Goal: Task Accomplishment & Management: Use online tool/utility

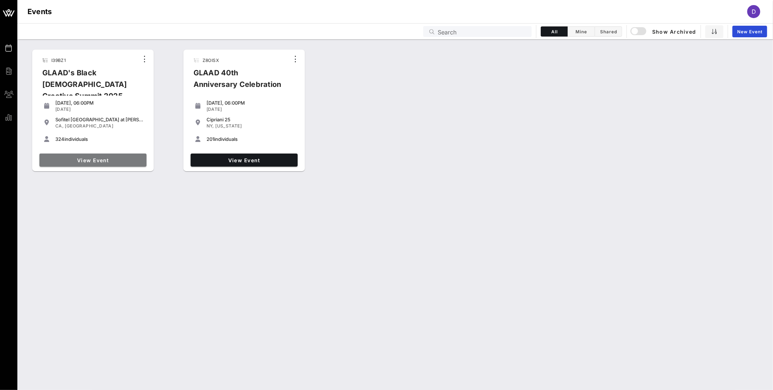
click at [85, 159] on span "View Event" at bounding box center [92, 160] width 101 height 6
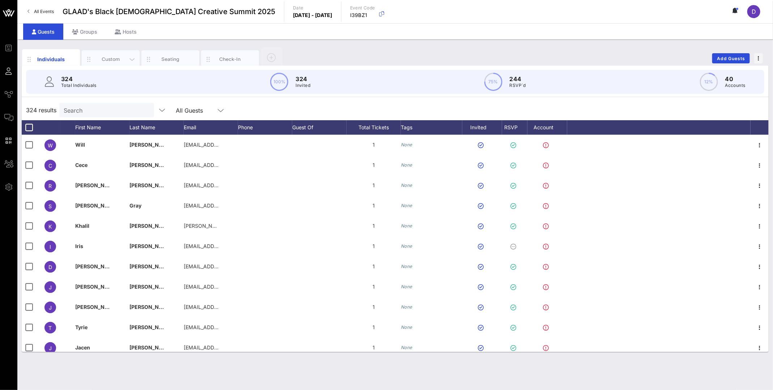
click at [105, 60] on div "Custom" at bounding box center [111, 59] width 32 height 7
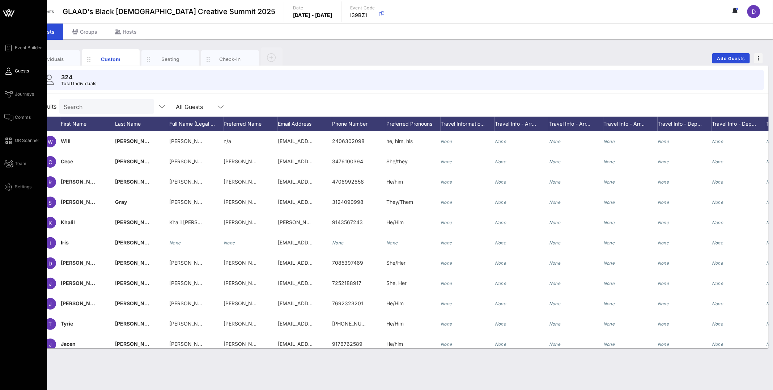
click at [4, 118] on div "Event Builder Guests Journeys Comms QR Scanner Team Settings" at bounding box center [23, 195] width 47 height 390
click at [14, 118] on link "Comms" at bounding box center [17, 117] width 26 height 9
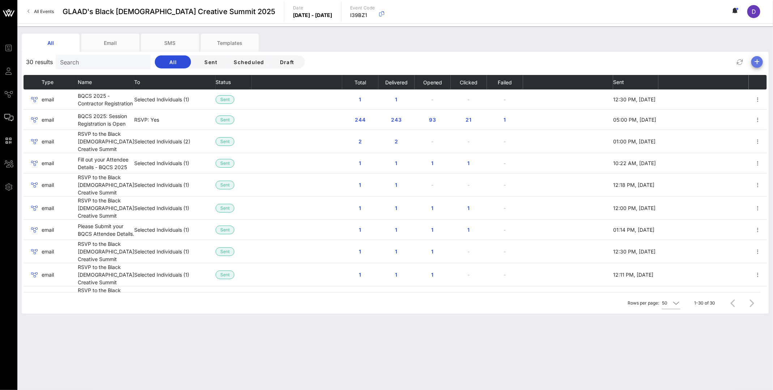
click at [756, 60] on icon "button" at bounding box center [757, 62] width 9 height 9
click at [757, 78] on div "Email" at bounding box center [754, 76] width 15 height 7
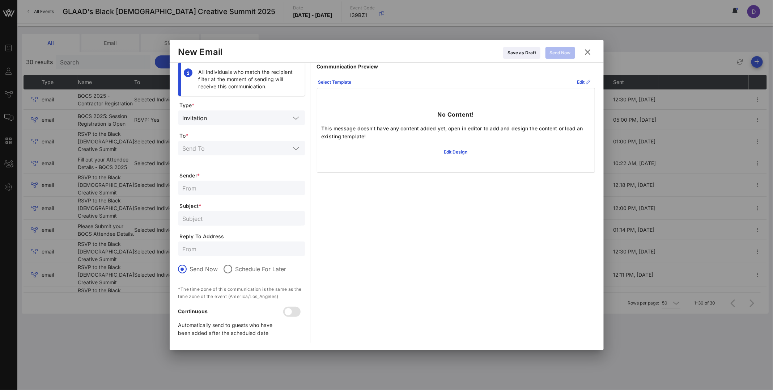
click at [445, 118] on p "No Content!" at bounding box center [456, 114] width 37 height 9
click at [581, 81] on icon at bounding box center [583, 82] width 5 height 4
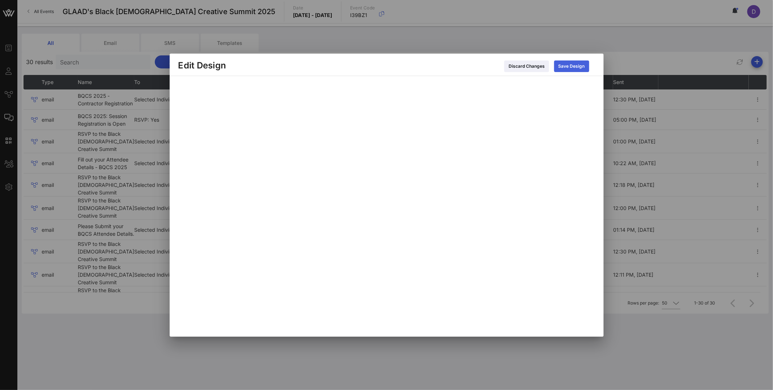
click at [575, 69] on div "Save Design" at bounding box center [572, 66] width 26 height 7
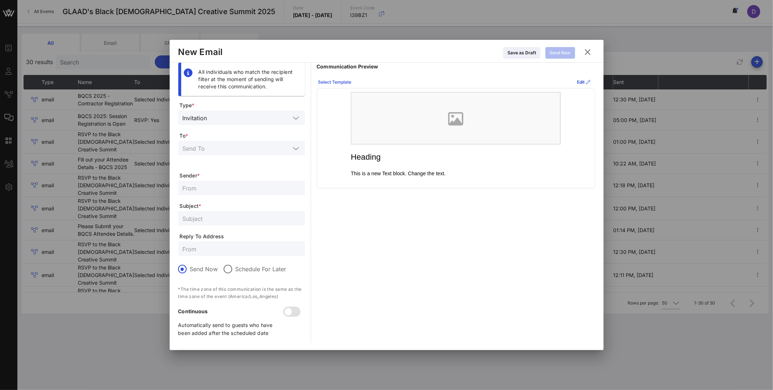
click at [325, 80] on div "Select Template" at bounding box center [334, 82] width 33 height 7
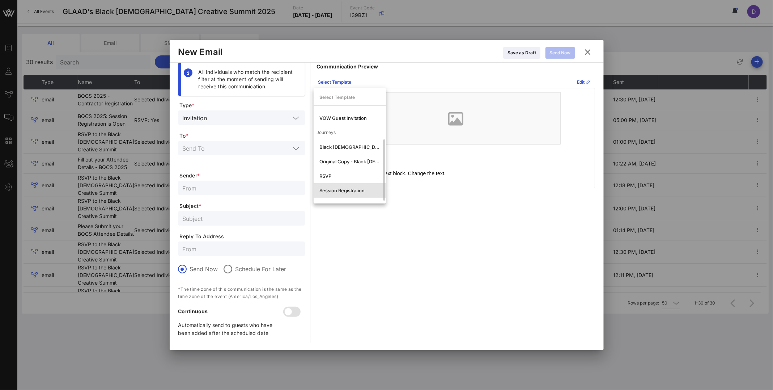
click at [340, 190] on div "Session Registration" at bounding box center [350, 190] width 61 height 6
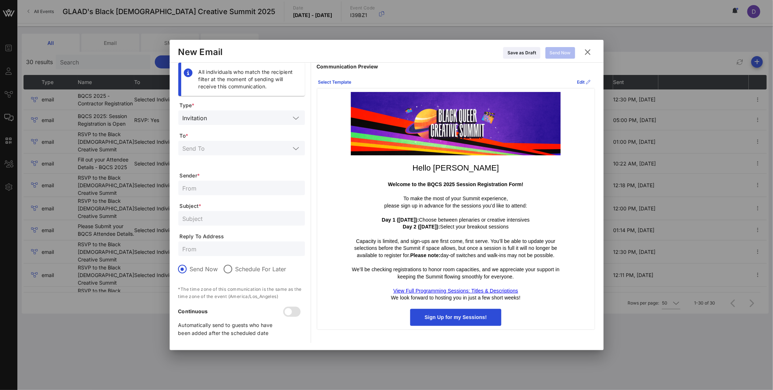
click at [588, 52] on icon at bounding box center [588, 52] width 12 height 11
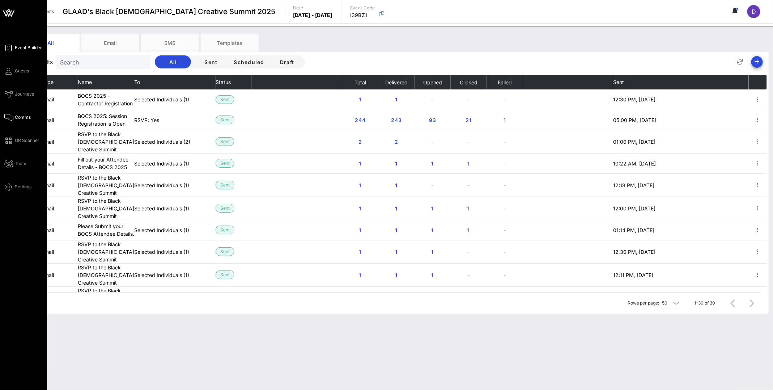
click at [14, 48] on link "Event Builder" at bounding box center [23, 47] width 38 height 9
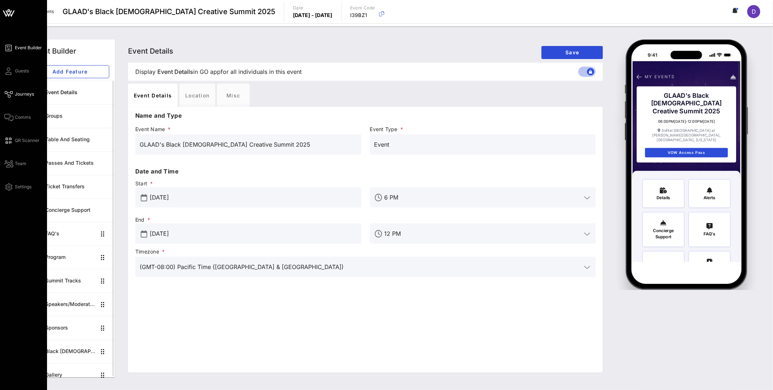
click at [18, 96] on span "Journeys" at bounding box center [24, 94] width 19 height 7
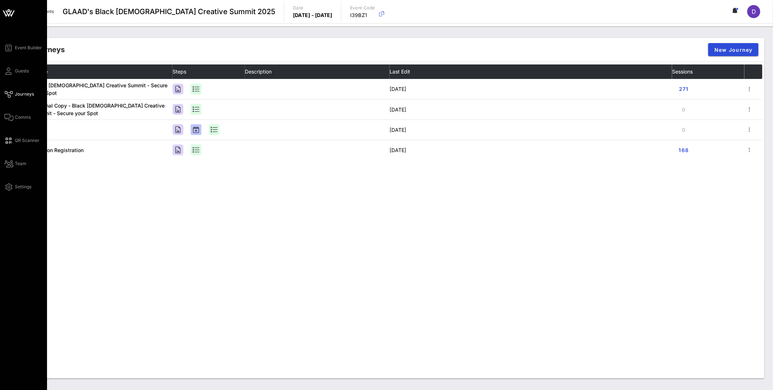
click at [20, 108] on div "Event Builder Guests Journeys Comms QR Scanner Team Settings" at bounding box center [25, 117] width 43 height 148
click at [20, 118] on span "Comms" at bounding box center [23, 117] width 16 height 7
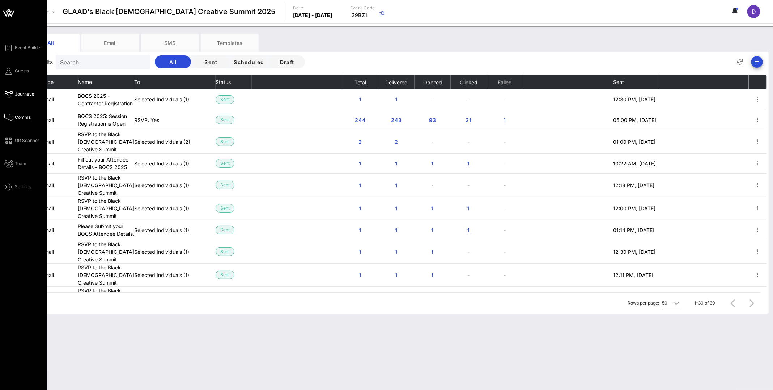
click at [20, 93] on span "Journeys" at bounding box center [24, 94] width 19 height 7
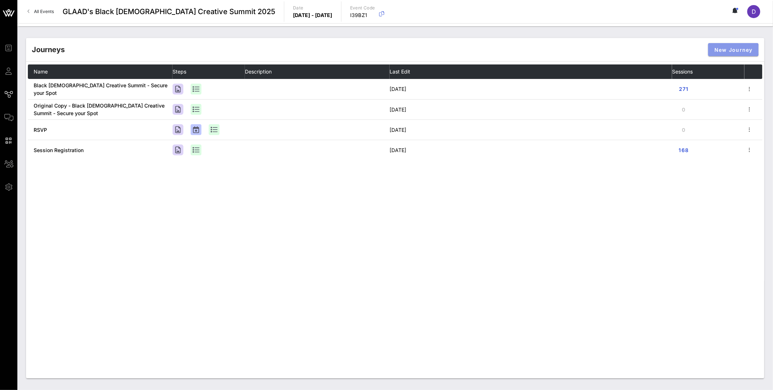
click at [718, 50] on span "New Journey" at bounding box center [733, 50] width 39 height 6
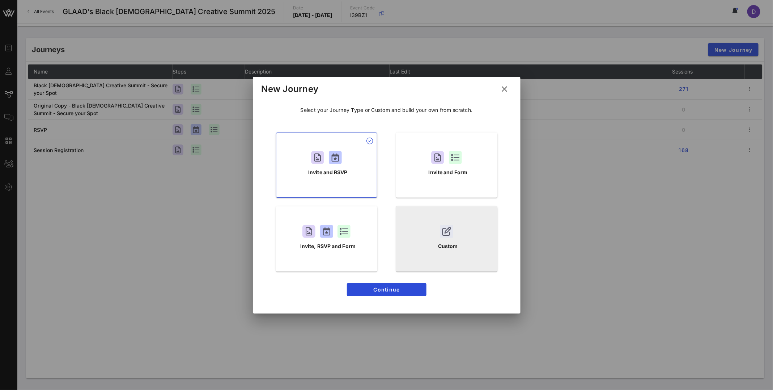
click at [401, 232] on div "Custom" at bounding box center [446, 238] width 101 height 65
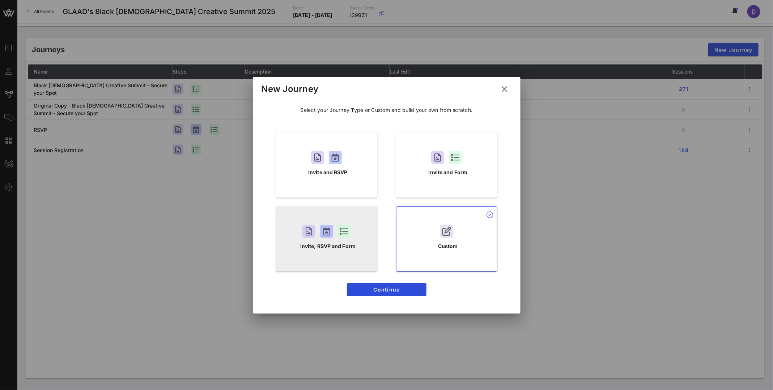
click at [354, 254] on div "Invite, RSVP and Form" at bounding box center [326, 238] width 101 height 65
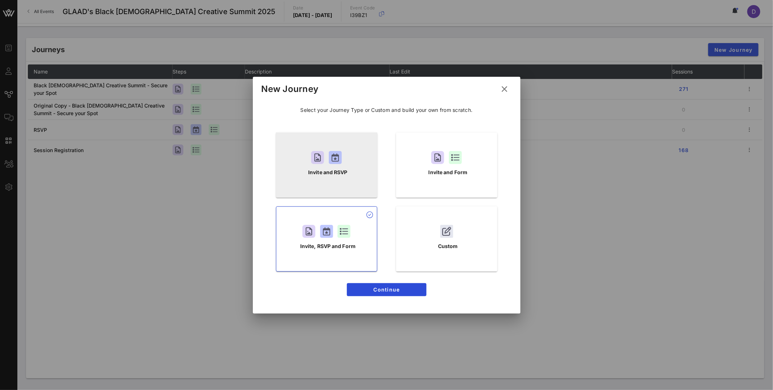
click at [350, 183] on div "Invite and RSVP" at bounding box center [326, 164] width 101 height 65
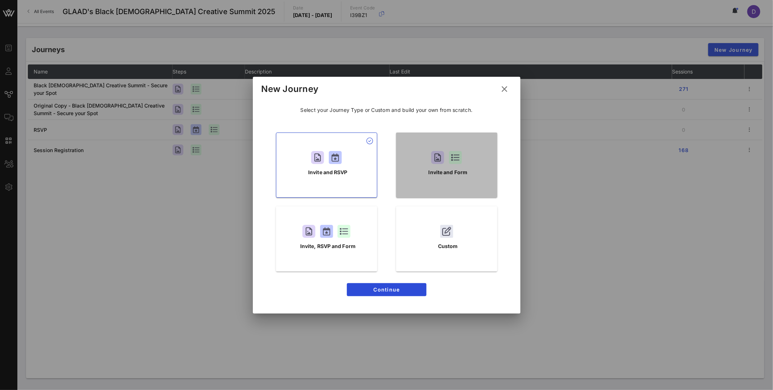
click at [414, 182] on div "Invite and Form" at bounding box center [446, 164] width 101 height 65
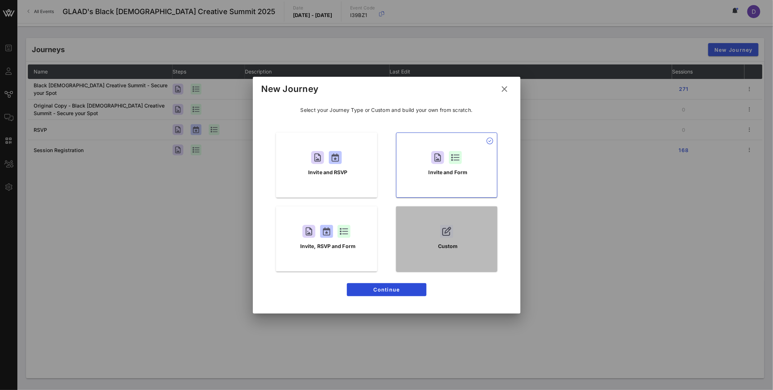
click at [407, 236] on div "Custom" at bounding box center [446, 238] width 101 height 65
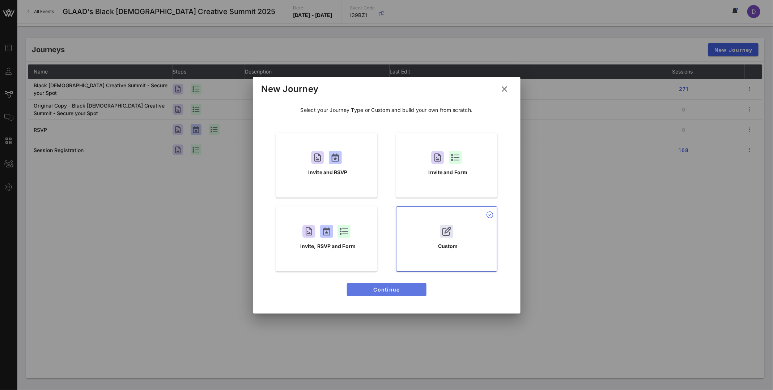
click at [394, 291] on span "Continue" at bounding box center [387, 289] width 68 height 6
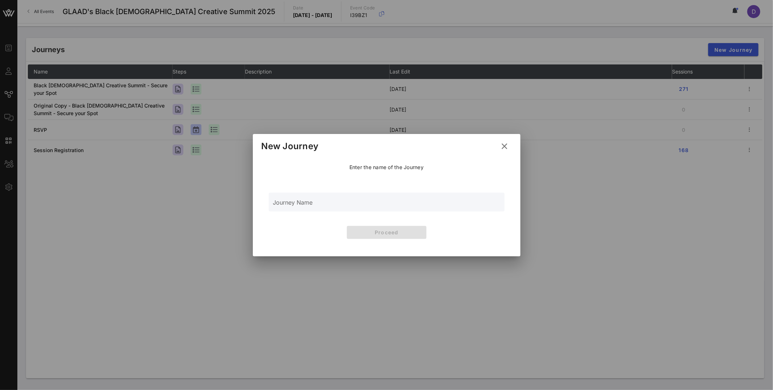
click at [362, 200] on div "Journey Name" at bounding box center [386, 201] width 227 height 19
type input "Your Sessions!"
click at [370, 239] on div "Enter the name of the Journey Journey Name Your Sessions! Proceed" at bounding box center [387, 202] width 250 height 93
click at [369, 232] on span "Proceed" at bounding box center [387, 232] width 68 height 6
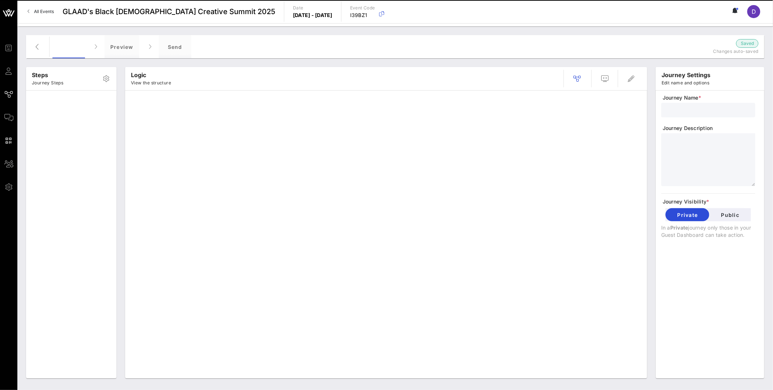
type input "Your Sessions!"
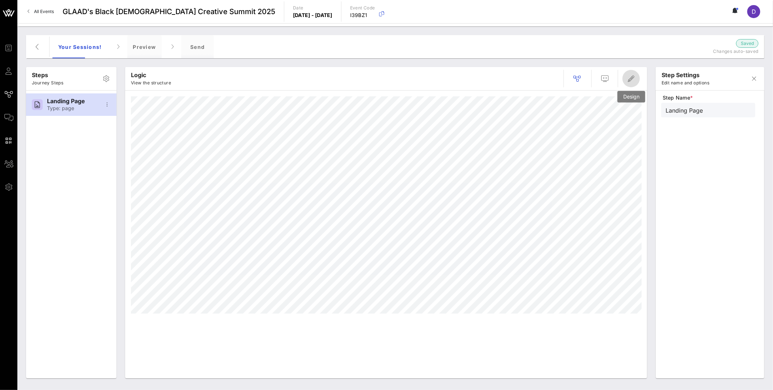
click at [628, 82] on icon "button" at bounding box center [631, 78] width 9 height 9
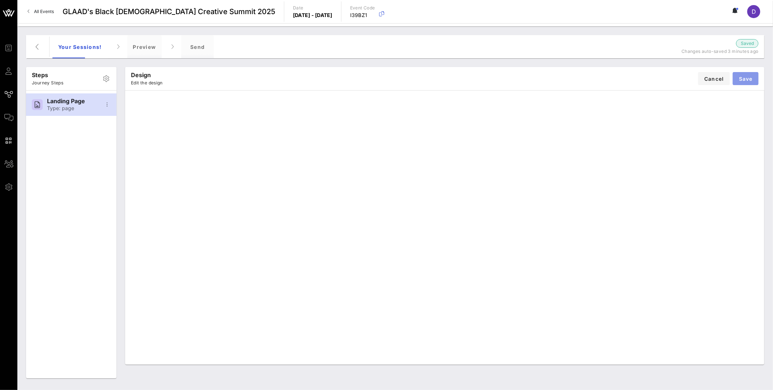
click at [746, 76] on span "Save" at bounding box center [746, 79] width 14 height 6
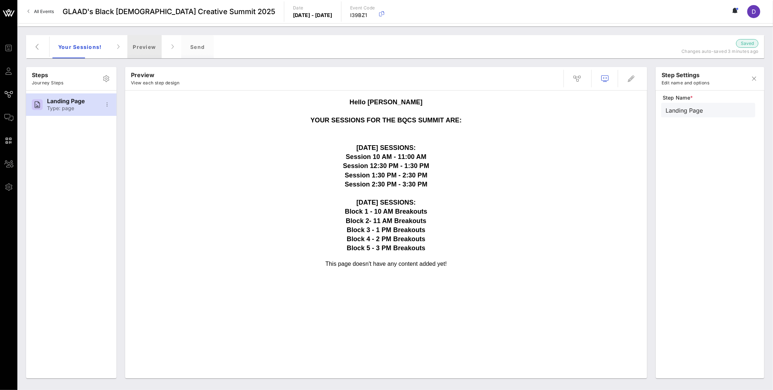
click at [146, 47] on div "Preview" at bounding box center [144, 46] width 35 height 23
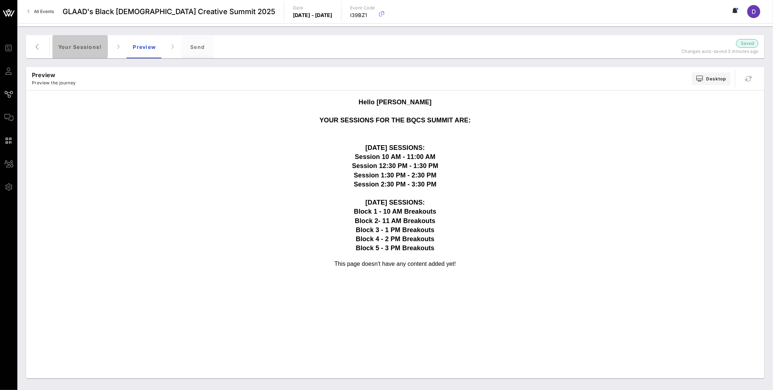
click at [98, 49] on div "Your Sessions!" at bounding box center [79, 46] width 55 height 23
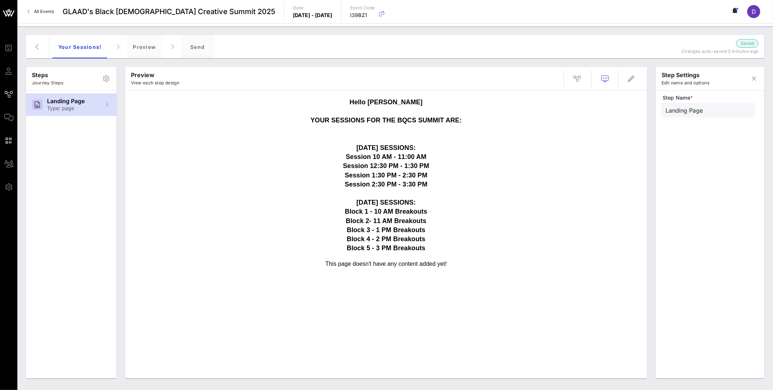
click at [414, 212] on strong "Hello Dashka YOUR SESSIONS FOR THE BQCS SUMMIT ARE: [DATE] SESSIONS: Session 10…" at bounding box center [385, 174] width 151 height 153
click at [629, 81] on icon "button" at bounding box center [631, 78] width 9 height 9
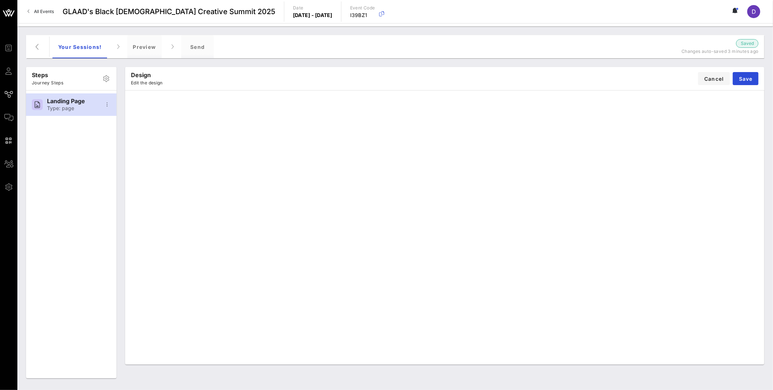
click at [764, 76] on div "Design Edit the design Cancel Save" at bounding box center [444, 78] width 639 height 23
click at [746, 78] on span "Save" at bounding box center [746, 79] width 14 height 6
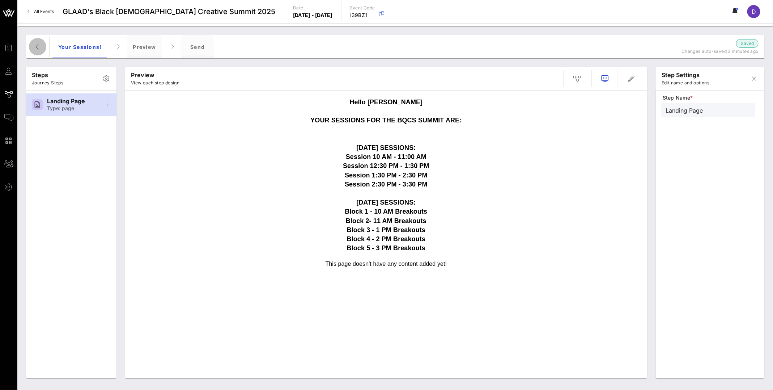
click at [34, 48] on icon "button" at bounding box center [37, 46] width 9 height 9
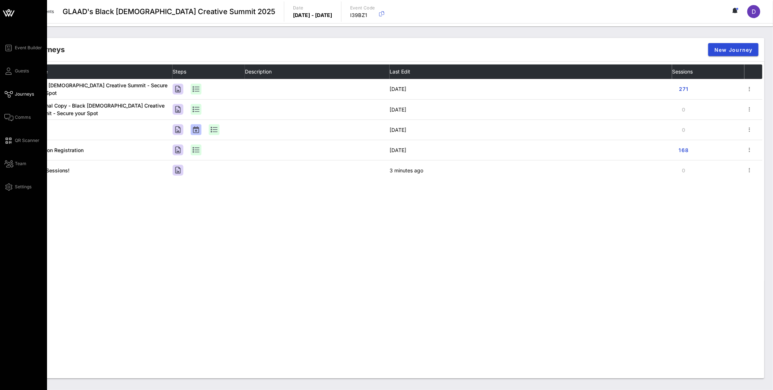
click at [14, 75] on div "Event Builder Guests Journeys Comms QR Scanner Team Settings" at bounding box center [25, 117] width 43 height 148
click at [18, 71] on span "Guests" at bounding box center [22, 71] width 14 height 7
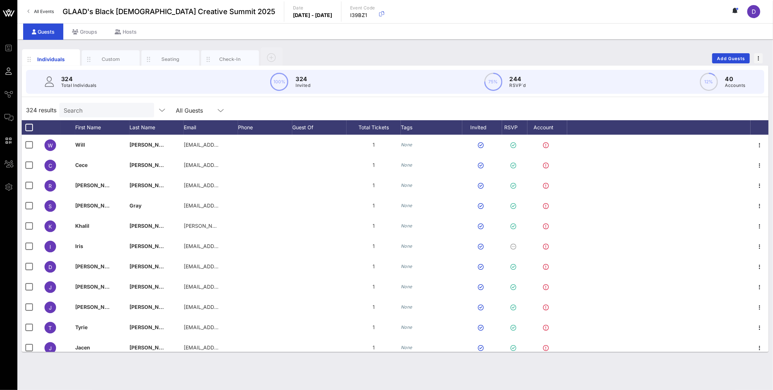
click at [91, 111] on input "Search" at bounding box center [106, 109] width 85 height 9
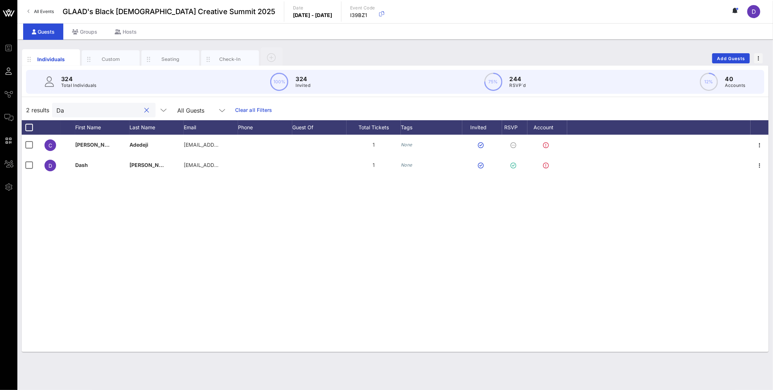
type input "D"
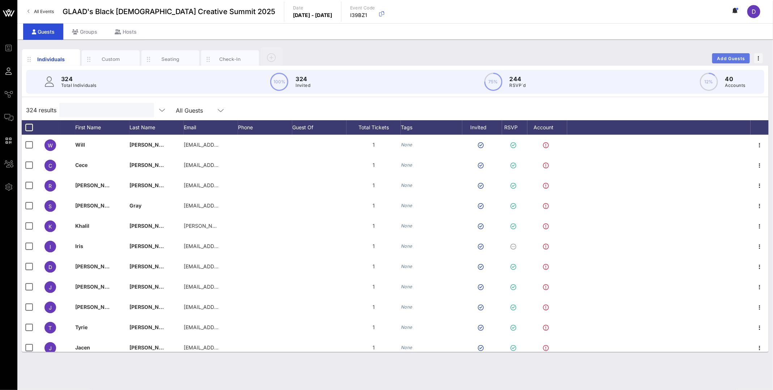
click at [726, 58] on span "Add Guests" at bounding box center [731, 58] width 29 height 5
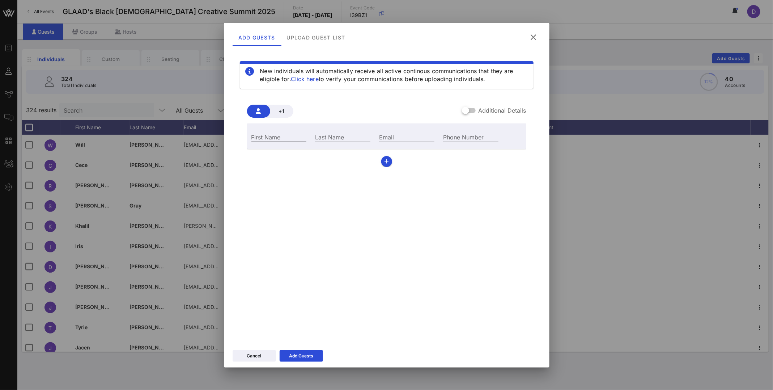
click at [280, 137] on input "First Name" at bounding box center [278, 136] width 55 height 9
click at [530, 36] on icon at bounding box center [534, 37] width 10 height 9
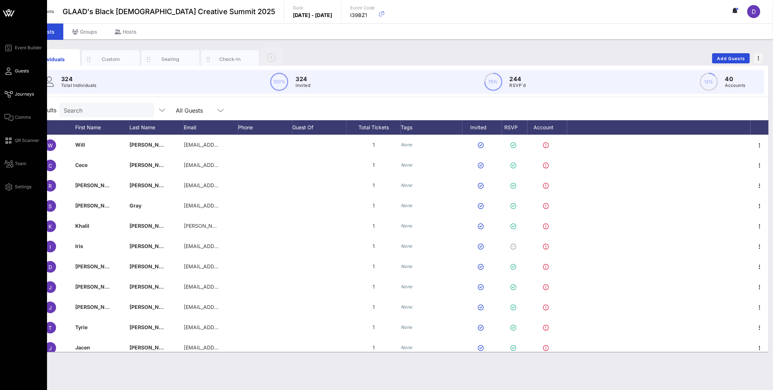
click at [26, 97] on span "Journeys" at bounding box center [24, 94] width 19 height 7
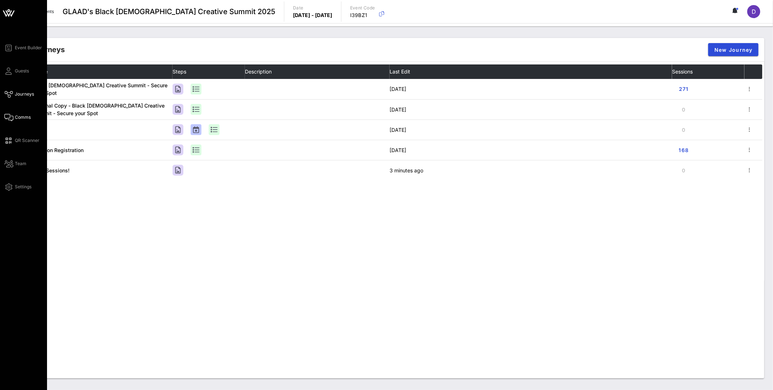
click at [28, 119] on span "Comms" at bounding box center [23, 117] width 16 height 7
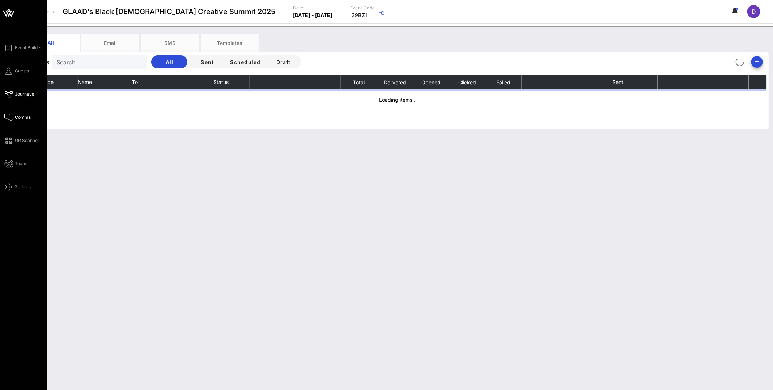
click at [23, 95] on span "Journeys" at bounding box center [24, 94] width 19 height 7
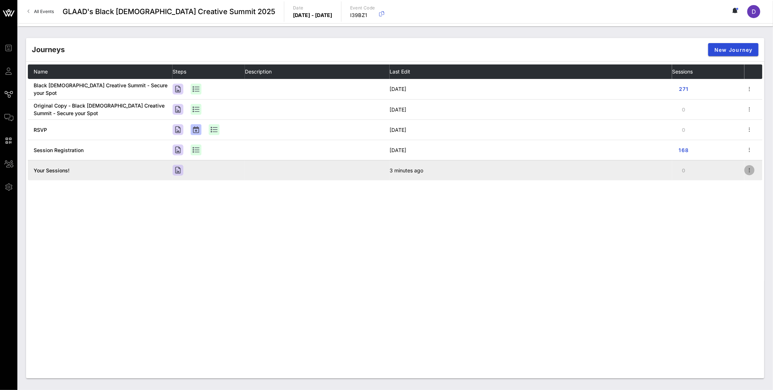
click at [746, 172] on icon "button" at bounding box center [749, 170] width 9 height 9
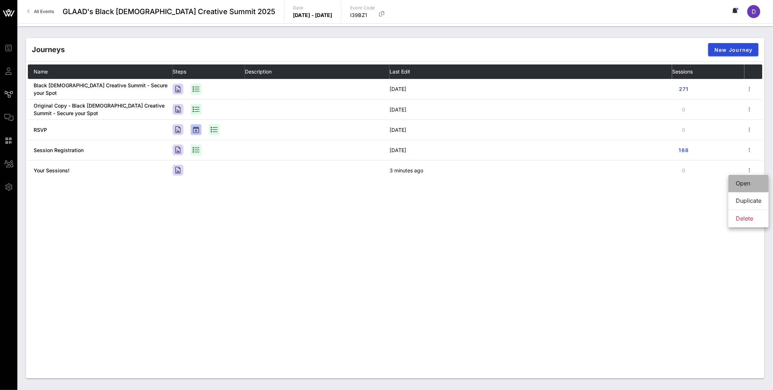
click at [745, 179] on div "Open" at bounding box center [749, 183] width 26 height 16
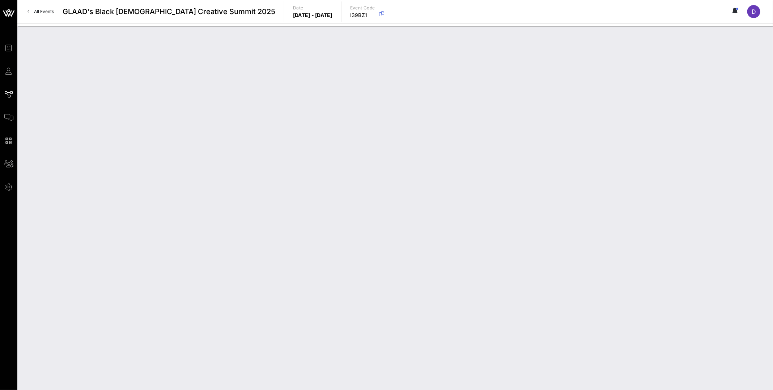
type input "Your Sessions!"
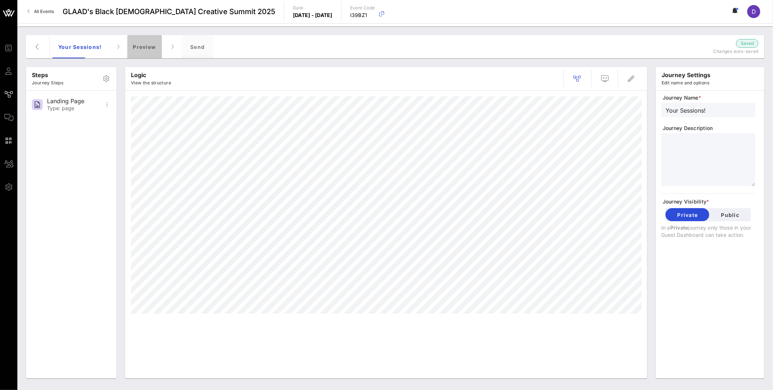
click at [136, 49] on div "Preview" at bounding box center [144, 46] width 35 height 23
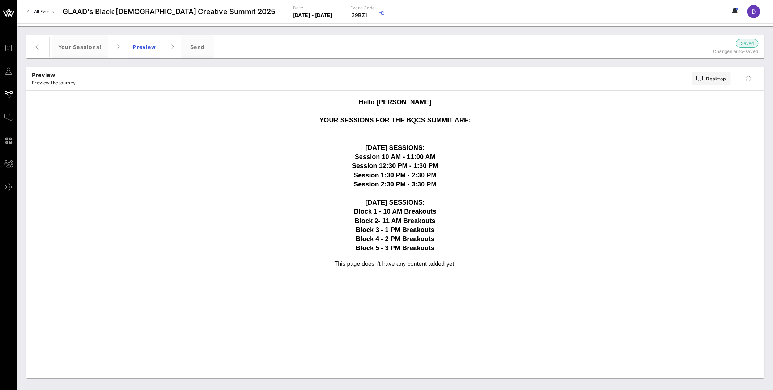
click at [419, 211] on strong "Hello Dashka YOUR SESSIONS FOR THE BQCS SUMMIT ARE: [DATE] SESSIONS: Session 10…" at bounding box center [395, 174] width 151 height 153
click at [37, 45] on icon "button" at bounding box center [37, 46] width 9 height 9
